Goal: Task Accomplishment & Management: Manage account settings

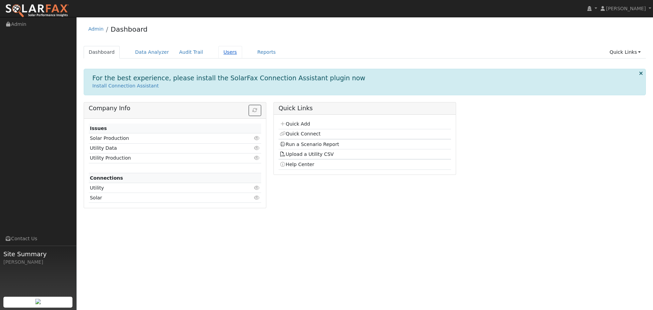
click at [223, 55] on link "Users" at bounding box center [230, 52] width 24 height 13
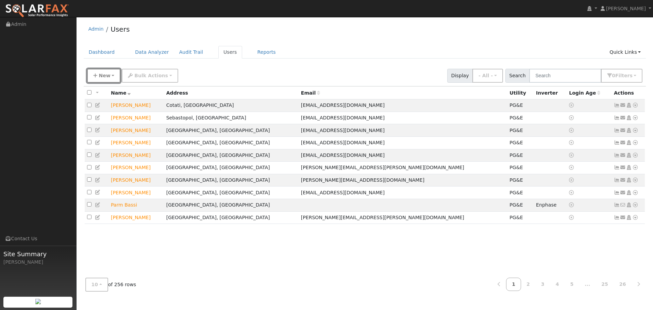
click at [103, 76] on span "New" at bounding box center [105, 75] width 12 height 5
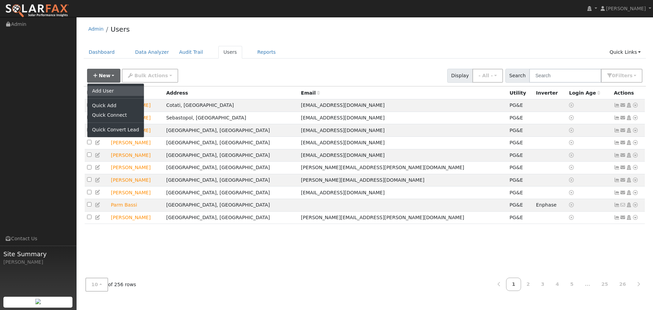
click at [108, 89] on link "Add User" at bounding box center [115, 91] width 56 height 10
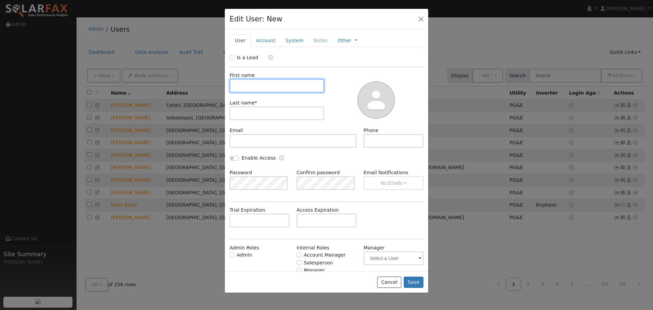
click at [288, 85] on input "text" at bounding box center [277, 86] width 95 height 14
click at [234, 56] on input "Is a Lead" at bounding box center [232, 57] width 5 height 5
checkbox input "true"
click at [252, 83] on input "text" at bounding box center [277, 86] width 95 height 14
type input "[DEMOGRAPHIC_DATA]"
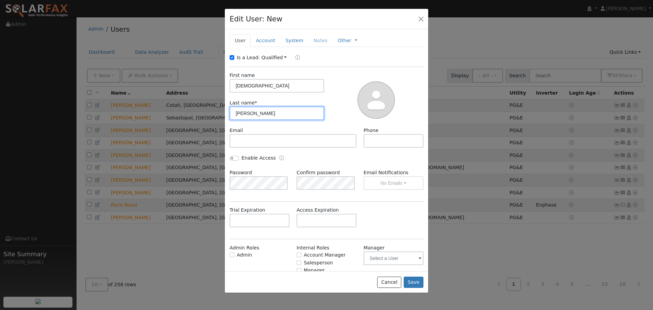
type input "[PERSON_NAME]"
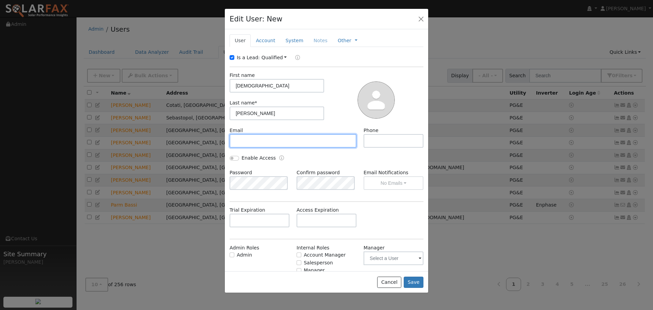
click at [256, 139] on input "text" at bounding box center [293, 141] width 127 height 14
click at [263, 141] on input "text" at bounding box center [293, 141] width 127 height 14
paste input "[EMAIL_ADDRESS][DOMAIN_NAME]"
type input "[EMAIL_ADDRESS][DOMAIN_NAME]"
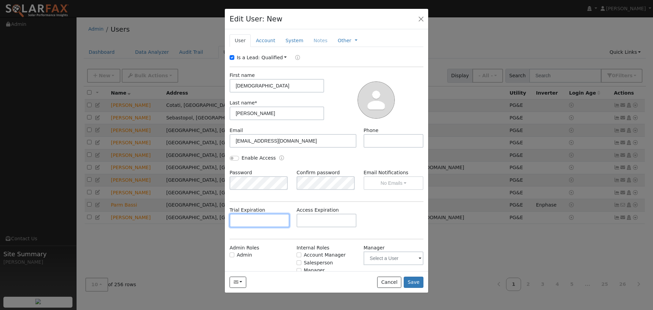
click at [260, 216] on input "text" at bounding box center [260, 221] width 60 height 14
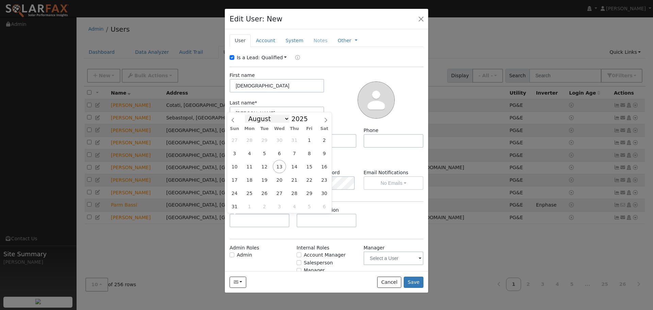
click at [284, 119] on select "January February March April May June July August September October November De…" at bounding box center [267, 119] width 45 height 8
select select "9"
click at [250, 115] on select "January February March April May June July August September October November De…" at bounding box center [267, 119] width 45 height 8
click at [311, 166] on span "17" at bounding box center [309, 166] width 13 height 13
type input "[DATE]"
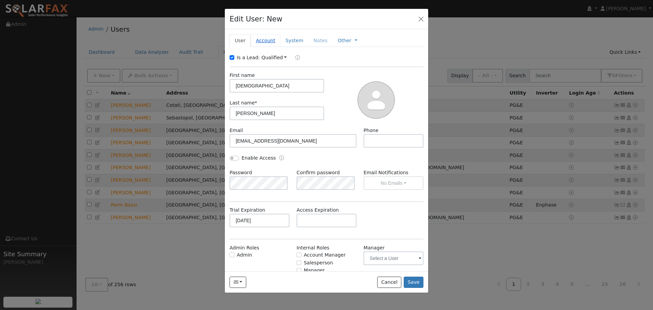
click at [268, 37] on link "Account" at bounding box center [266, 40] width 30 height 13
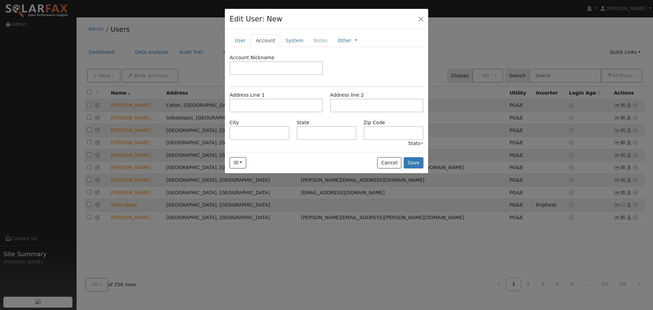
click at [251, 113] on div "Address Line 1 Address line 2" at bounding box center [326, 105] width 201 height 28
click at [253, 106] on input "text" at bounding box center [276, 106] width 93 height 14
click at [256, 104] on input "text" at bounding box center [276, 106] width 93 height 14
paste input "[STREET_ADDRESS]"
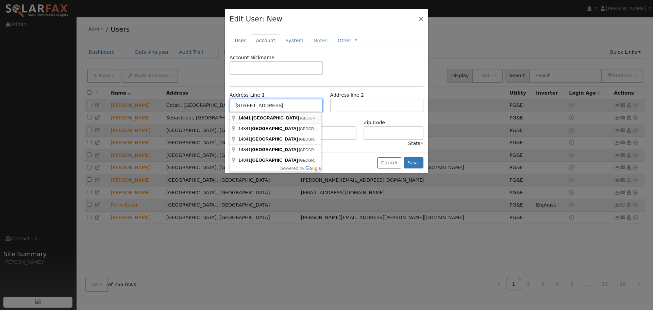
type input "[STREET_ADDRESS]"
type input "[GEOGRAPHIC_DATA]"
type input "CA"
type input "95448"
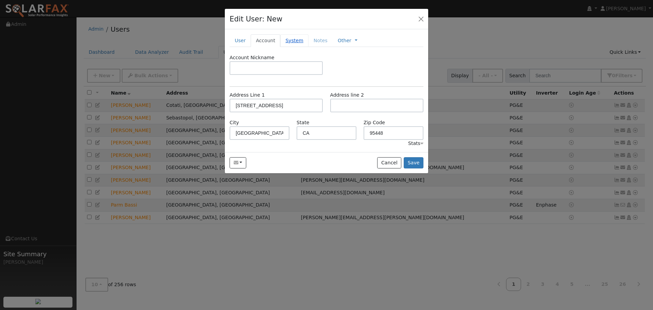
click at [296, 40] on link "System" at bounding box center [294, 40] width 28 height 13
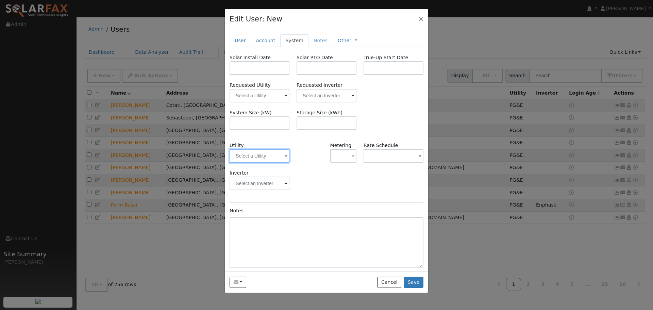
click at [283, 157] on div at bounding box center [260, 156] width 60 height 14
click at [285, 154] on span at bounding box center [286, 156] width 3 height 8
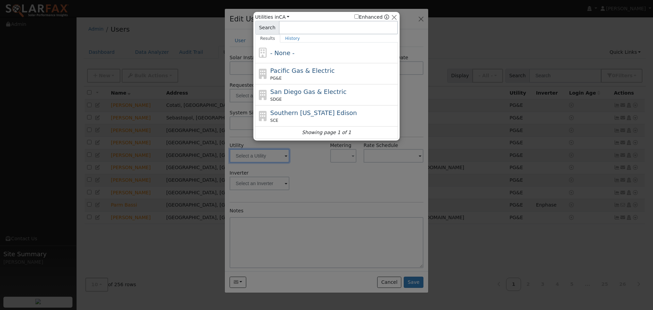
click at [298, 67] on span "Pacific Gas & Electric" at bounding box center [302, 70] width 64 height 7
type input "PG&E"
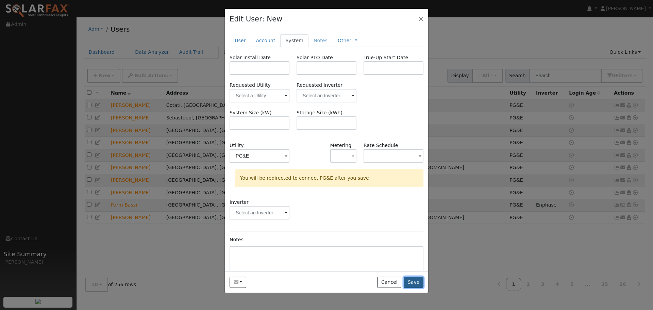
click at [412, 281] on button "Save" at bounding box center [414, 282] width 20 height 12
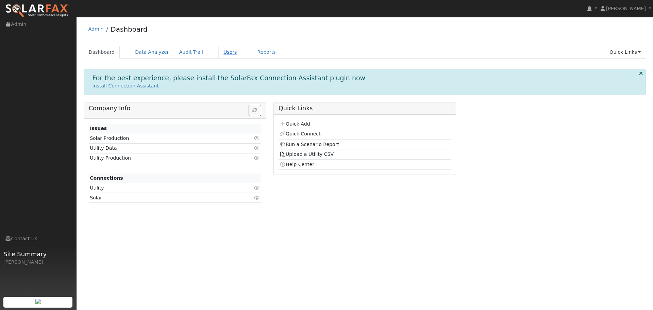
click at [219, 50] on link "Users" at bounding box center [230, 52] width 24 height 13
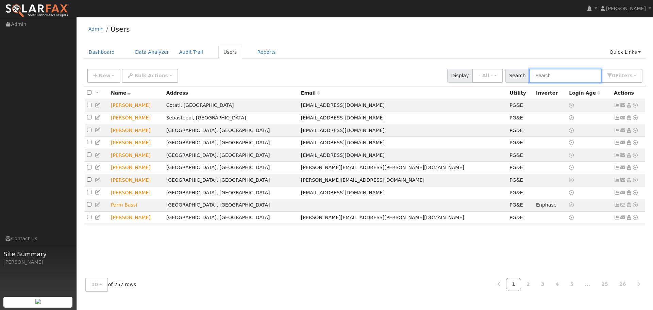
click at [563, 70] on input "text" at bounding box center [565, 76] width 72 height 14
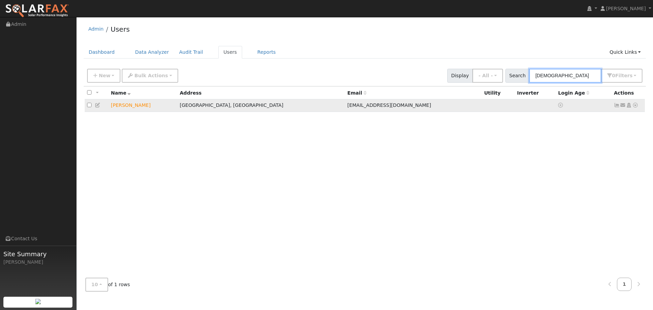
type input "thais"
click at [637, 107] on icon at bounding box center [635, 105] width 6 height 5
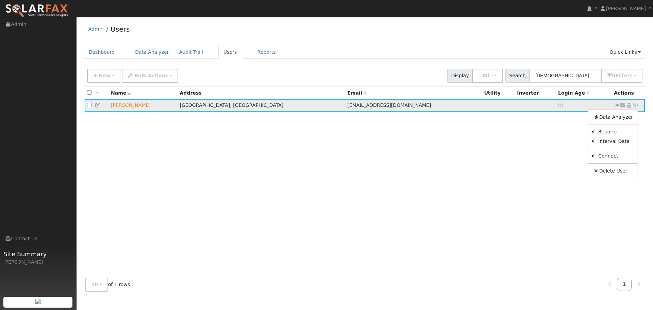
click at [98, 104] on icon at bounding box center [98, 105] width 6 height 5
type input "10/17/2025"
checkbox input "true"
type input "Thais"
type input "Williams"
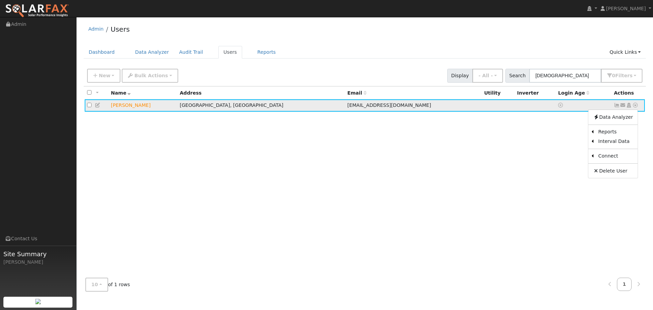
type input "thaisxanadu@yahoo.com"
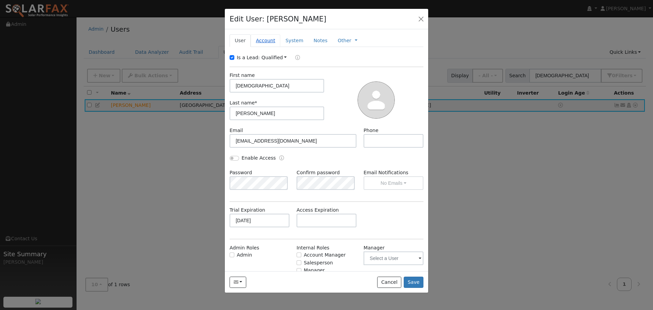
click at [264, 46] on link "Account" at bounding box center [266, 40] width 30 height 13
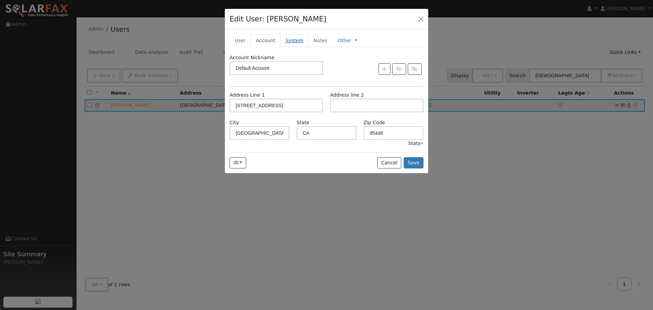
click at [286, 38] on link "System" at bounding box center [294, 40] width 28 height 13
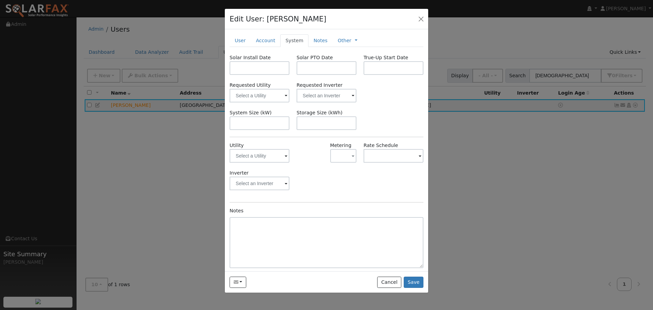
click at [285, 155] on span at bounding box center [286, 156] width 3 height 8
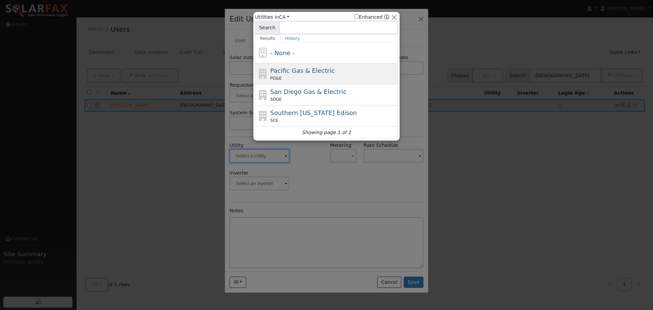
click at [302, 81] on div "PG&E" at bounding box center [333, 78] width 126 height 6
type input "PG&E"
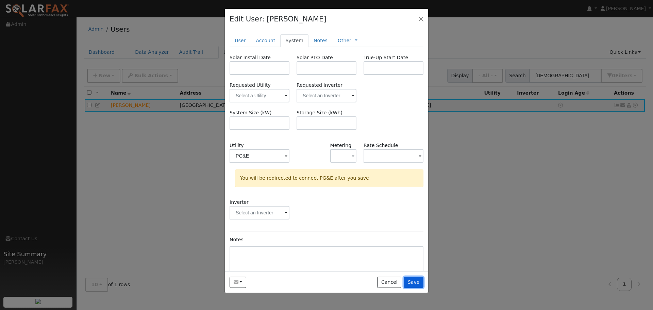
click at [415, 282] on button "Save" at bounding box center [414, 282] width 20 height 12
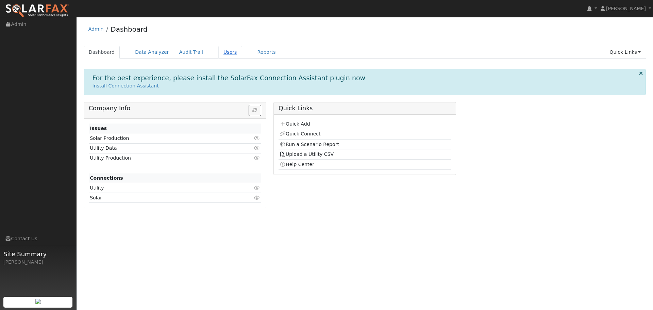
click at [226, 49] on link "Users" at bounding box center [230, 52] width 24 height 13
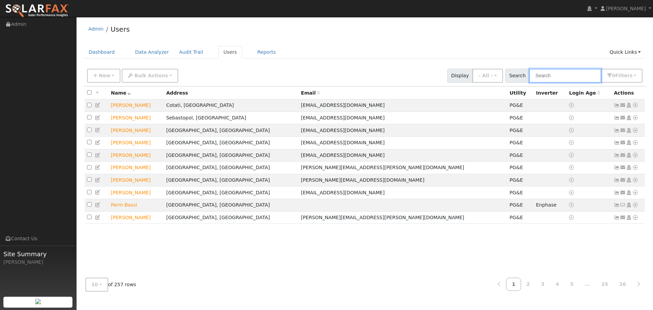
click at [558, 75] on input "text" at bounding box center [565, 76] width 72 height 14
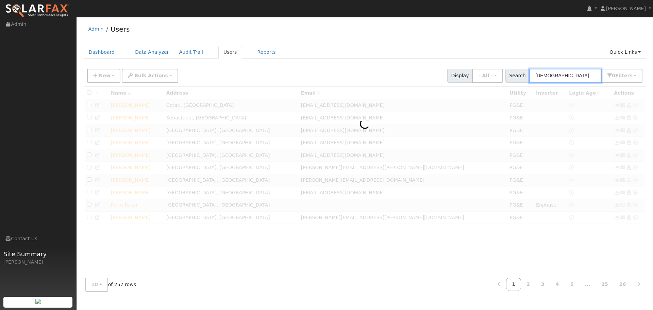
type input "[DEMOGRAPHIC_DATA]"
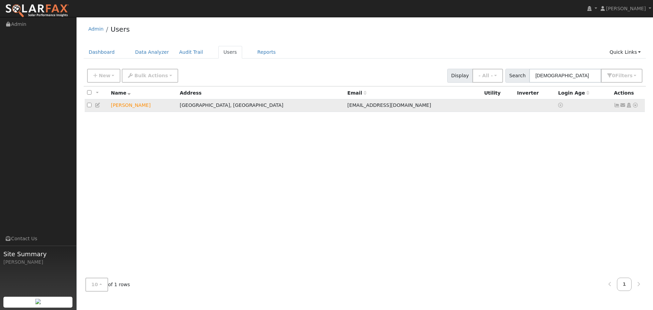
click at [98, 105] on icon at bounding box center [98, 105] width 6 height 5
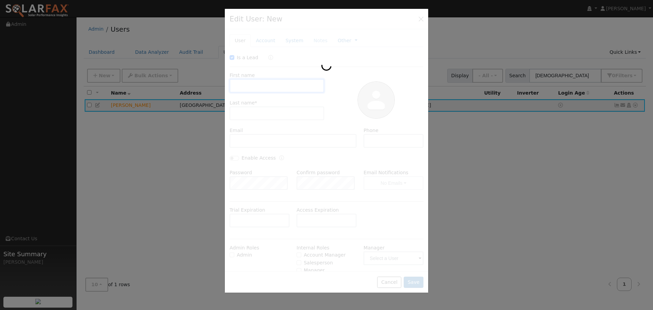
type input "[DATE]"
checkbox input "true"
type input "[DEMOGRAPHIC_DATA]"
type input "[PERSON_NAME]"
type input "[EMAIL_ADDRESS][DOMAIN_NAME]"
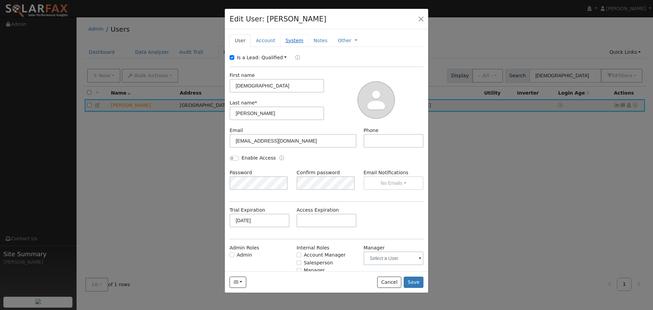
click at [293, 43] on link "System" at bounding box center [294, 40] width 28 height 13
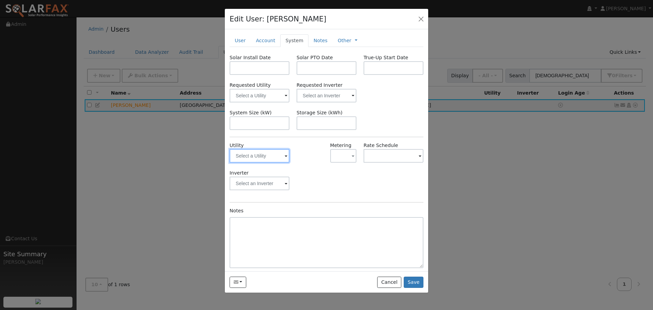
click at [283, 156] on div at bounding box center [260, 156] width 60 height 14
click at [282, 156] on input "text" at bounding box center [260, 156] width 60 height 14
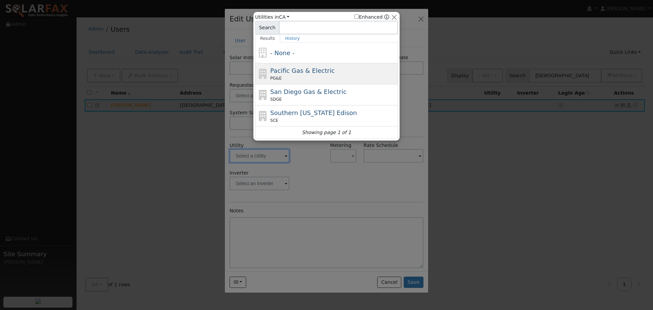
click at [284, 72] on span "Pacific Gas & Electric" at bounding box center [302, 70] width 64 height 7
type input "PG&E"
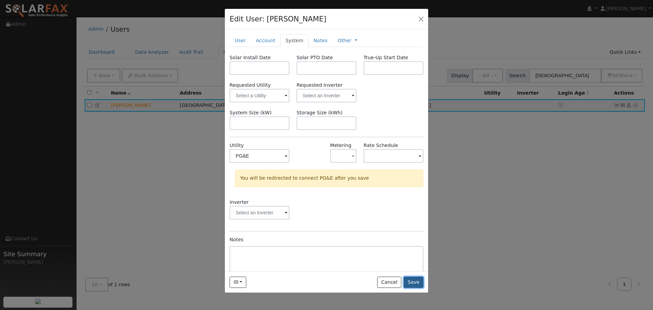
click at [410, 280] on button "Save" at bounding box center [414, 282] width 20 height 12
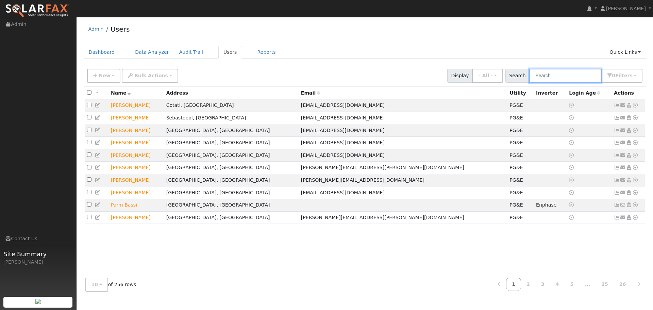
click at [556, 74] on input "text" at bounding box center [565, 76] width 72 height 14
type input "williams"
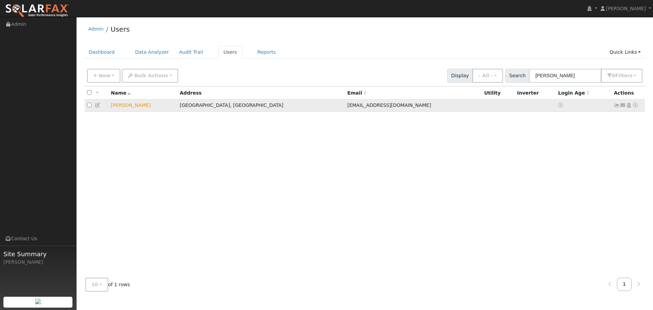
click at [96, 106] on icon at bounding box center [98, 105] width 6 height 5
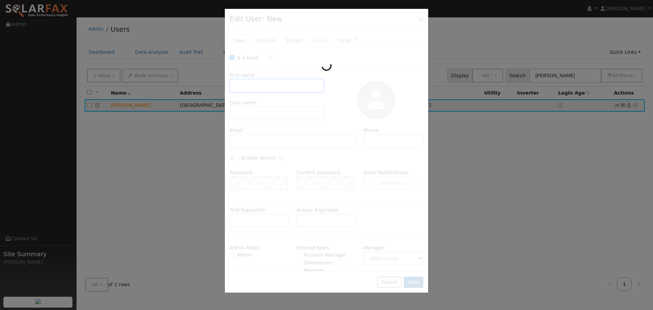
type input "[DATE]"
checkbox input "true"
type input "[DEMOGRAPHIC_DATA]"
type input "[PERSON_NAME]"
type input "[EMAIL_ADDRESS][DOMAIN_NAME]"
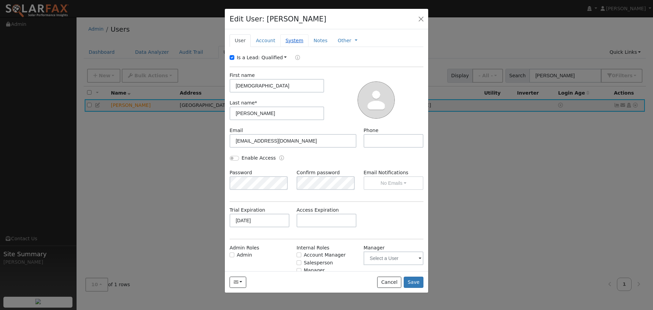
click at [290, 42] on link "System" at bounding box center [294, 40] width 28 height 13
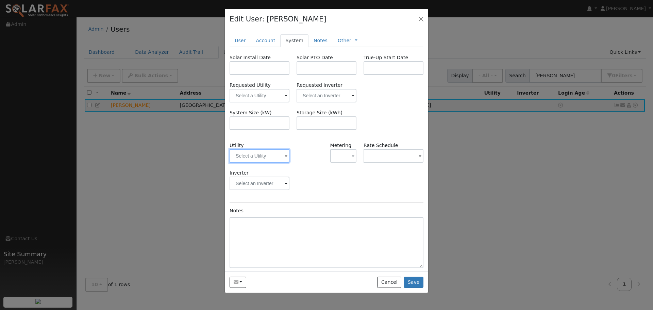
click at [279, 156] on input "text" at bounding box center [260, 156] width 60 height 14
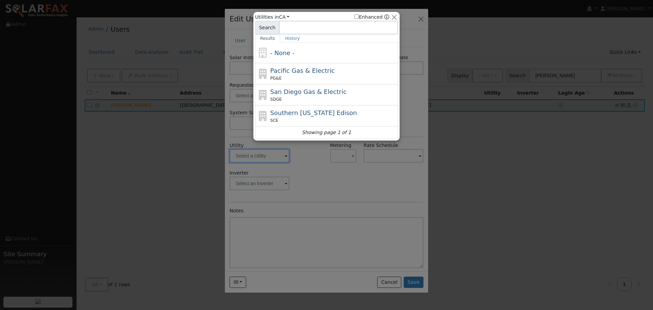
click at [298, 73] on span "Pacific Gas & Electric" at bounding box center [302, 70] width 64 height 7
type input "PG&E"
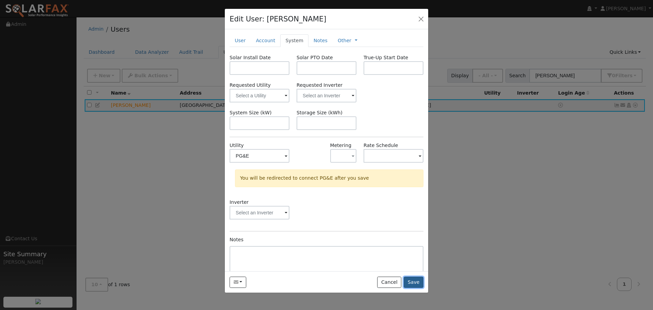
click at [416, 283] on button "Save" at bounding box center [414, 282] width 20 height 12
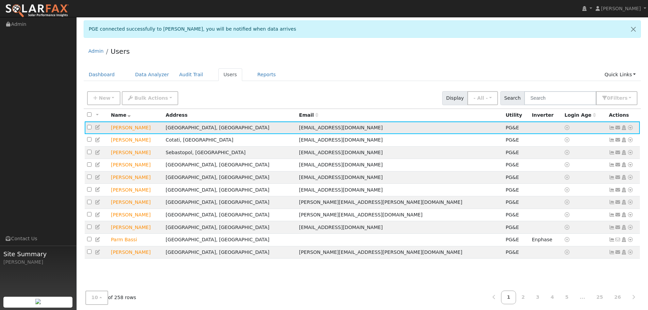
click at [97, 129] on icon at bounding box center [98, 127] width 6 height 5
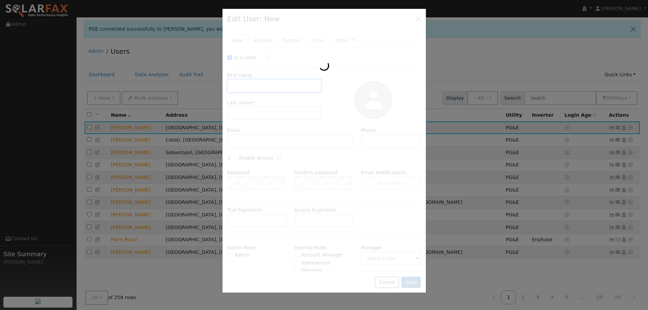
type input "[DATE]"
checkbox input "true"
type input "[DEMOGRAPHIC_DATA]"
type input "[PERSON_NAME]"
type input "[EMAIL_ADDRESS][DOMAIN_NAME]"
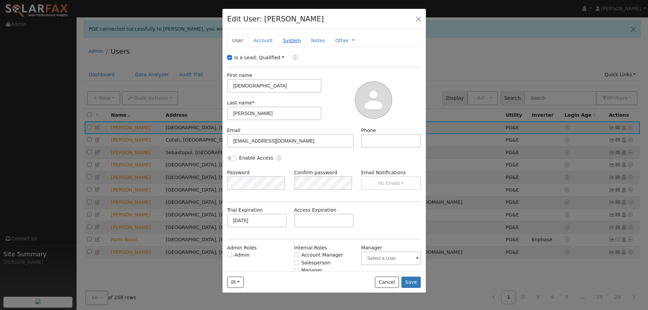
click at [291, 40] on link "System" at bounding box center [292, 40] width 28 height 13
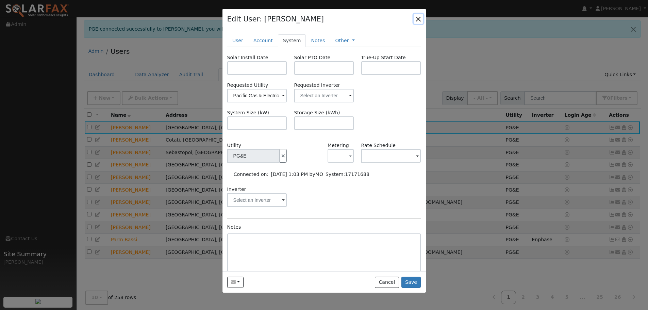
click at [416, 18] on button "button" at bounding box center [419, 19] width 10 height 10
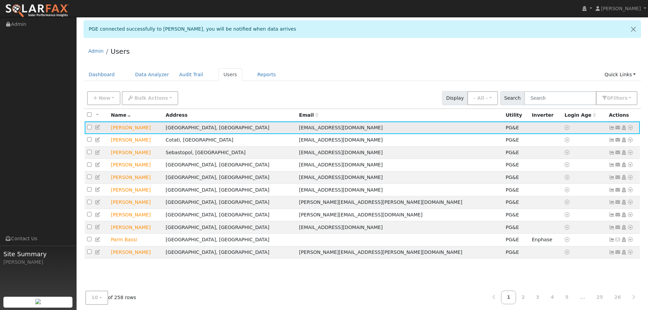
click at [630, 128] on icon at bounding box center [630, 127] width 6 height 5
click at [570, 176] on link "Export to CSV" at bounding box center [558, 174] width 50 height 10
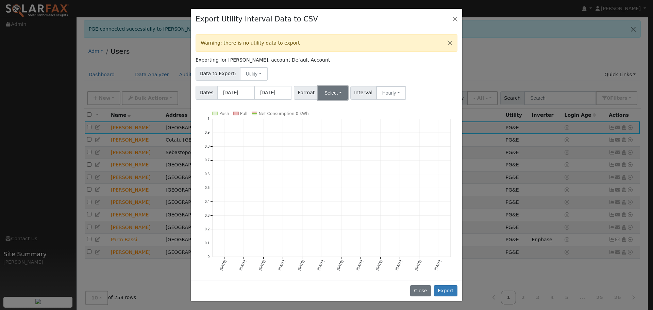
click at [332, 99] on button "Select" at bounding box center [333, 93] width 30 height 14
click at [337, 182] on link "Solargraf" at bounding box center [341, 180] width 49 height 10
click at [449, 290] on button "Export" at bounding box center [445, 291] width 23 height 12
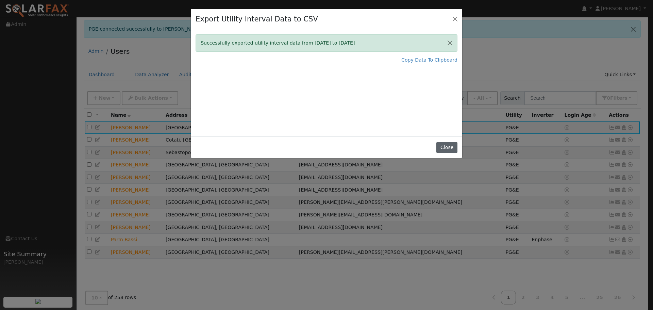
click at [442, 149] on button "Close" at bounding box center [446, 148] width 21 height 12
